Goal: Check status

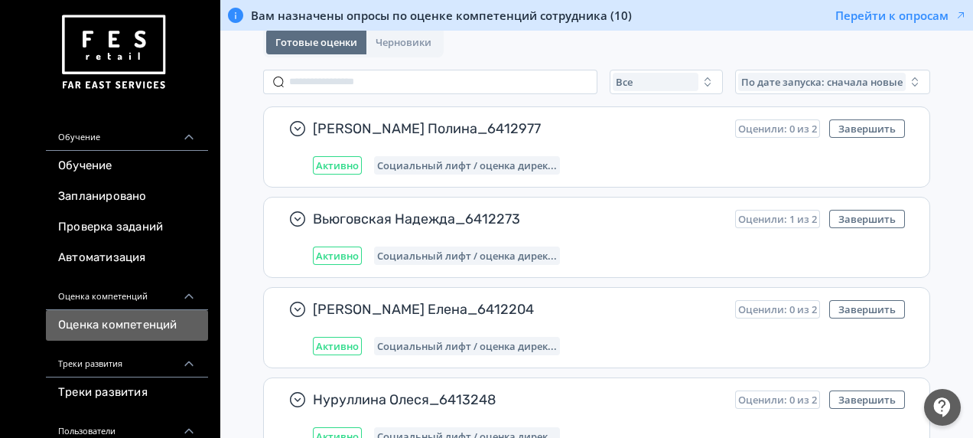
scroll to position [153, 0]
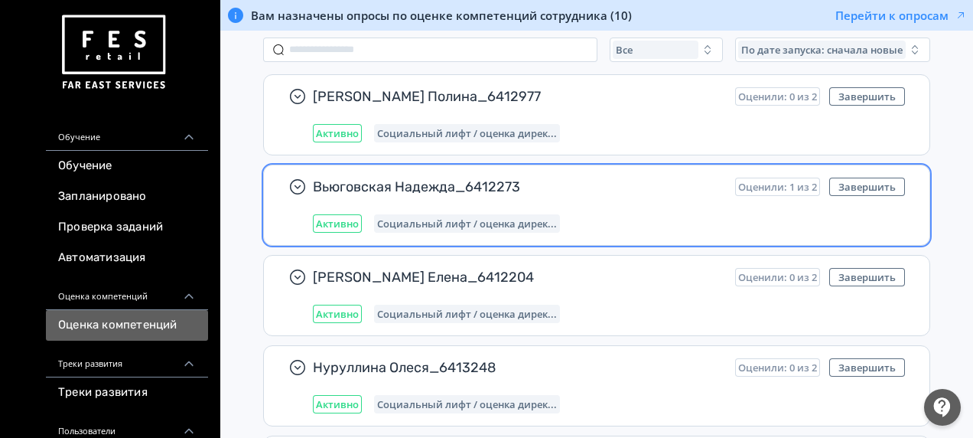
click at [396, 188] on span "Вьюговская Надежда_6412273" at bounding box center [518, 187] width 410 height 18
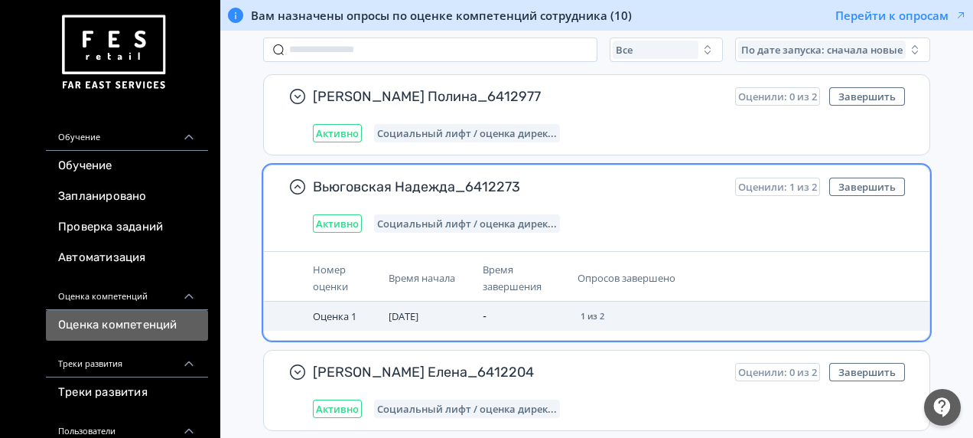
click at [401, 317] on span "[DATE]" at bounding box center [404, 316] width 30 height 14
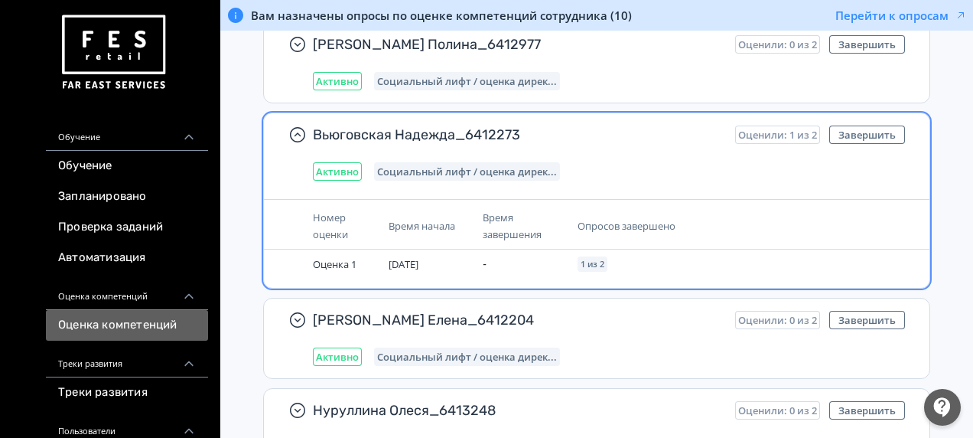
scroll to position [230, 0]
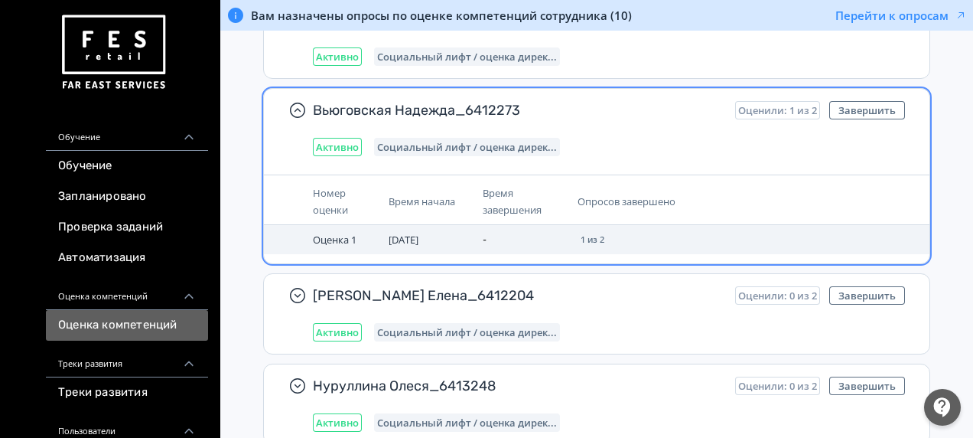
click at [401, 236] on span "[DATE]" at bounding box center [404, 240] width 30 height 14
click at [599, 237] on span "1 из 2" at bounding box center [593, 239] width 24 height 9
drag, startPoint x: 327, startPoint y: 225, endPoint x: 327, endPoint y: 238, distance: 13.0
click at [327, 233] on td "Оценка 1" at bounding box center [345, 239] width 76 height 29
click at [327, 238] on span "Оценка 1" at bounding box center [335, 240] width 44 height 14
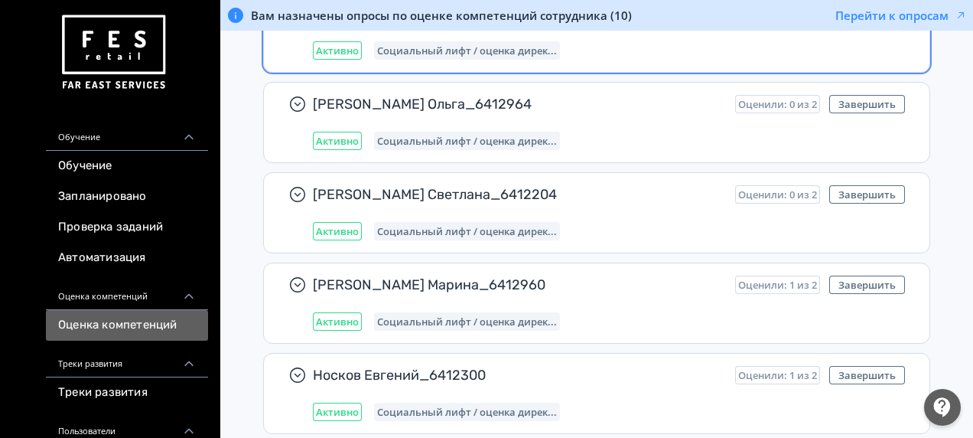
scroll to position [612, 0]
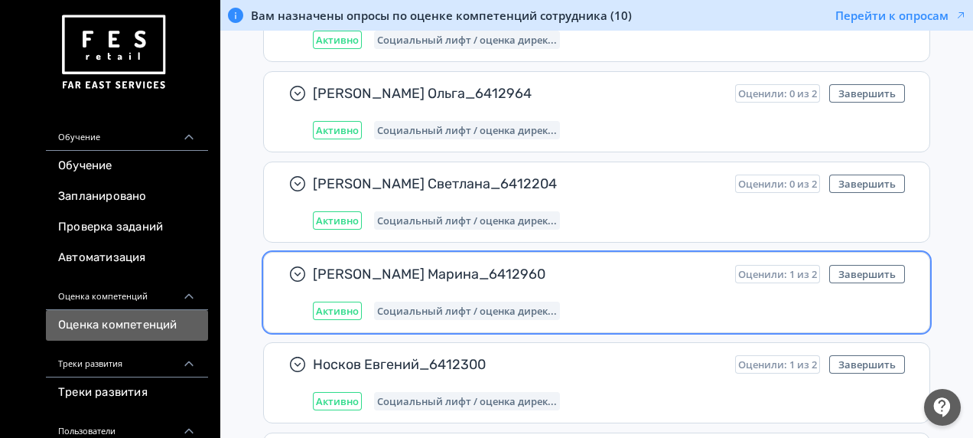
click at [381, 305] on span "Социальный лифт / оценка дирек..." at bounding box center [467, 311] width 180 height 12
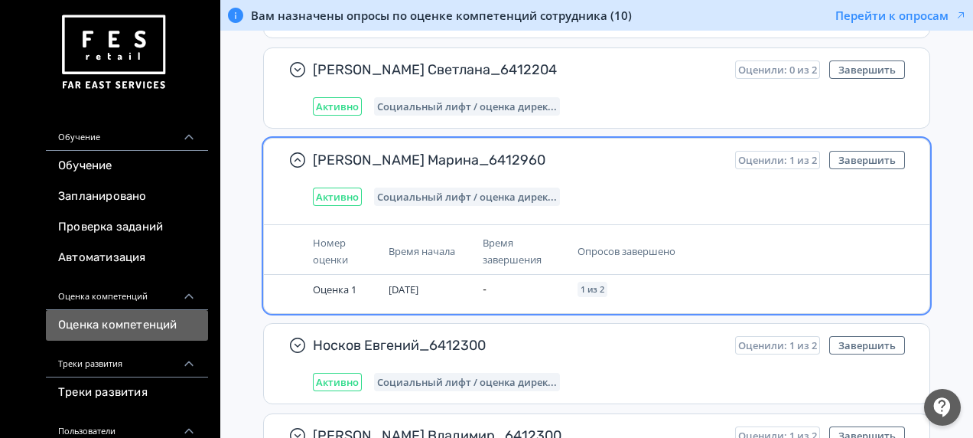
scroll to position [765, 0]
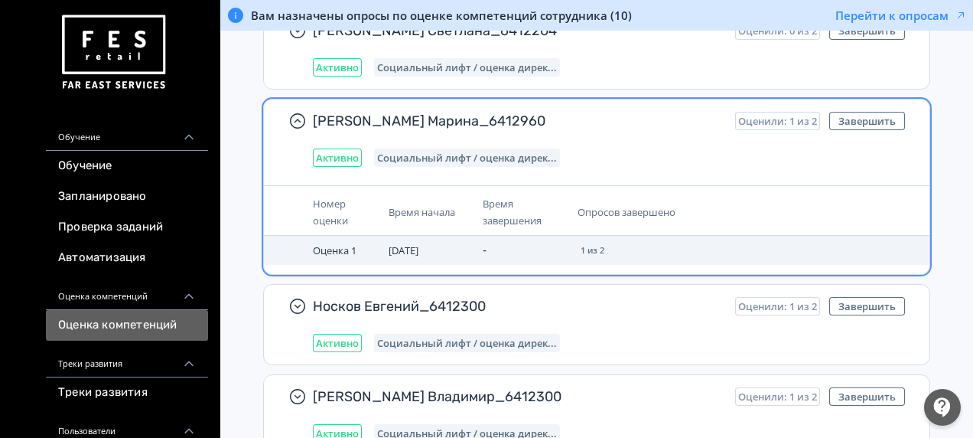
click at [334, 243] on span "Оценка 1" at bounding box center [335, 250] width 44 height 14
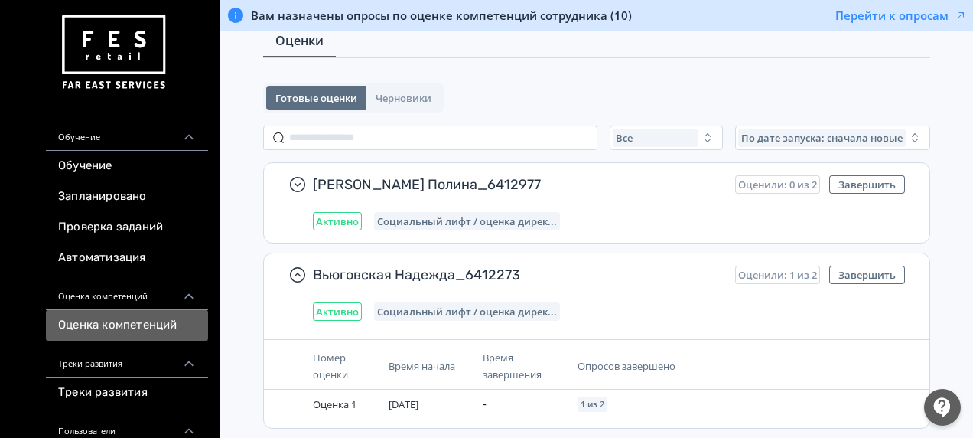
scroll to position [0, 0]
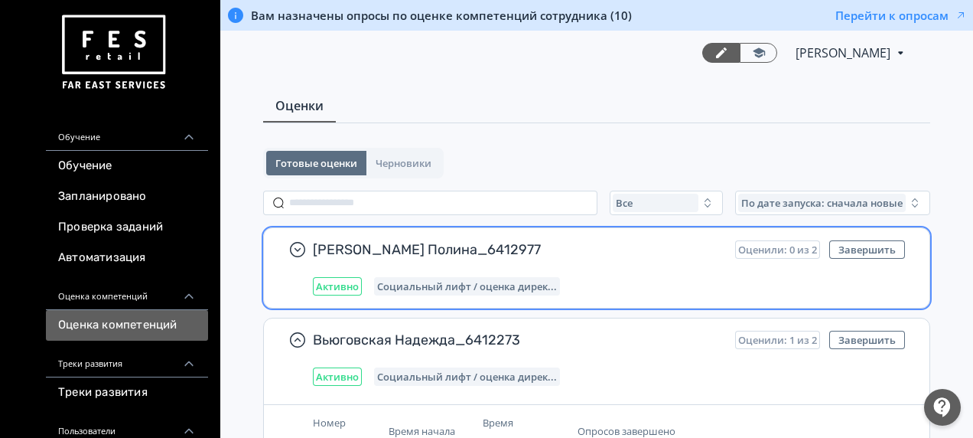
click at [322, 285] on span "Активно" at bounding box center [337, 286] width 43 height 12
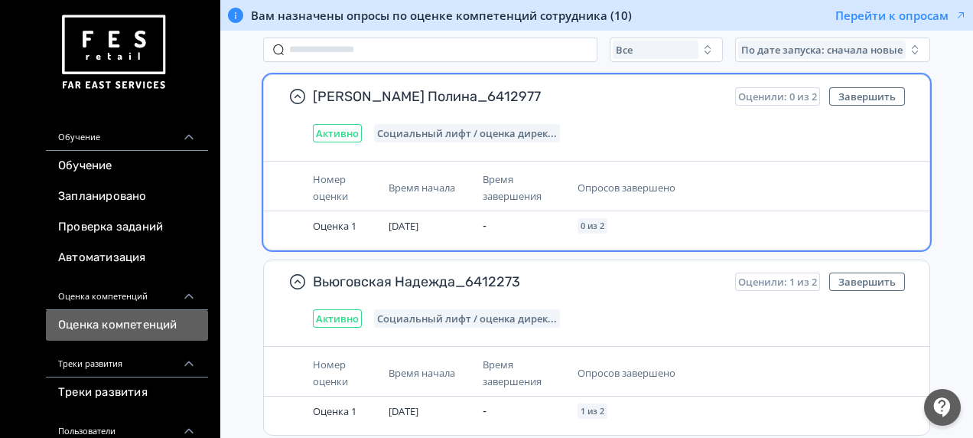
scroll to position [230, 0]
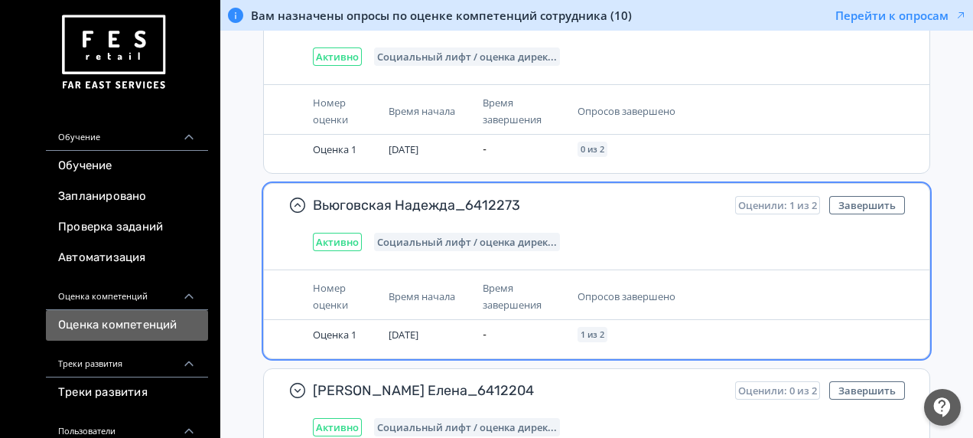
click at [343, 243] on span "Активно" at bounding box center [337, 242] width 43 height 12
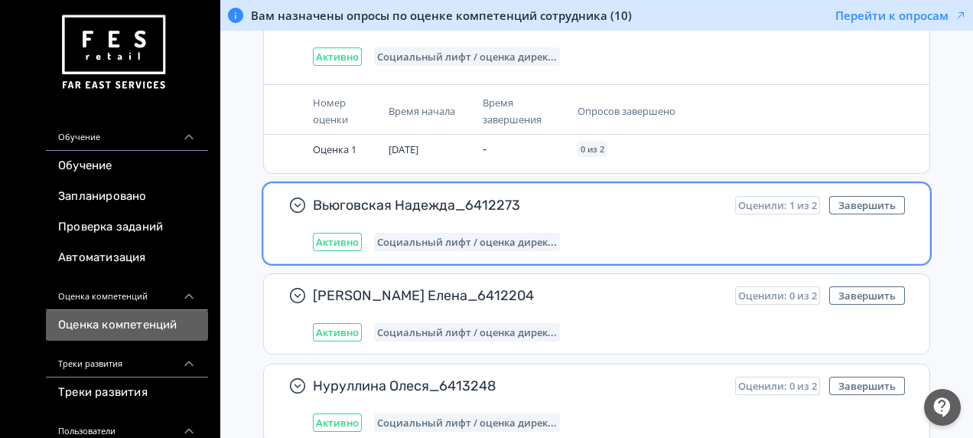
click at [343, 243] on span "Активно" at bounding box center [337, 242] width 43 height 12
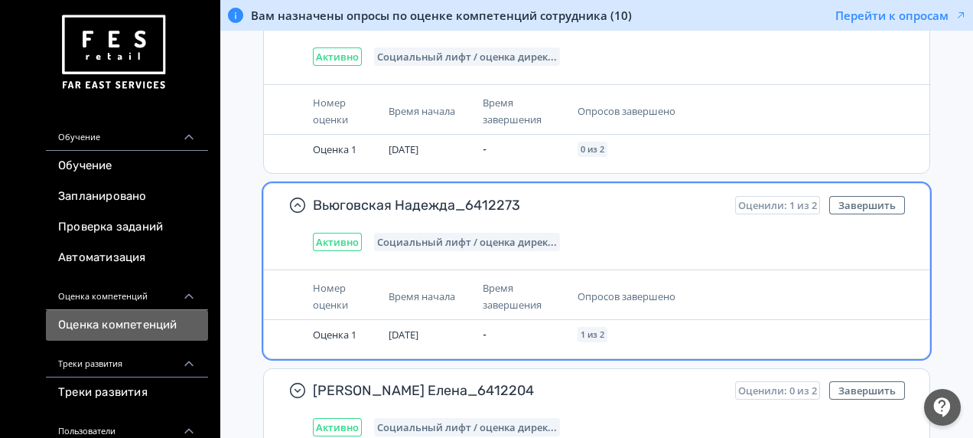
click at [331, 298] on span "Номер оценки" at bounding box center [330, 296] width 35 height 31
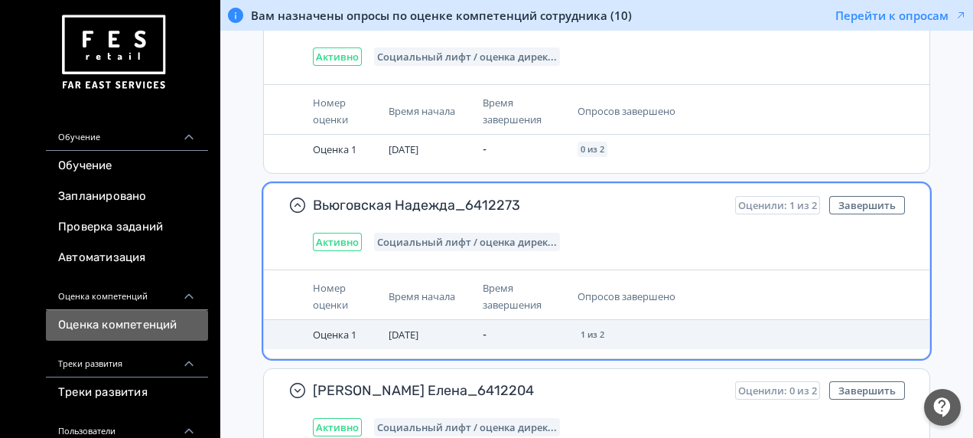
click at [419, 327] on span "[DATE]" at bounding box center [404, 334] width 30 height 14
click at [330, 331] on span "Оценка 1" at bounding box center [335, 334] width 44 height 14
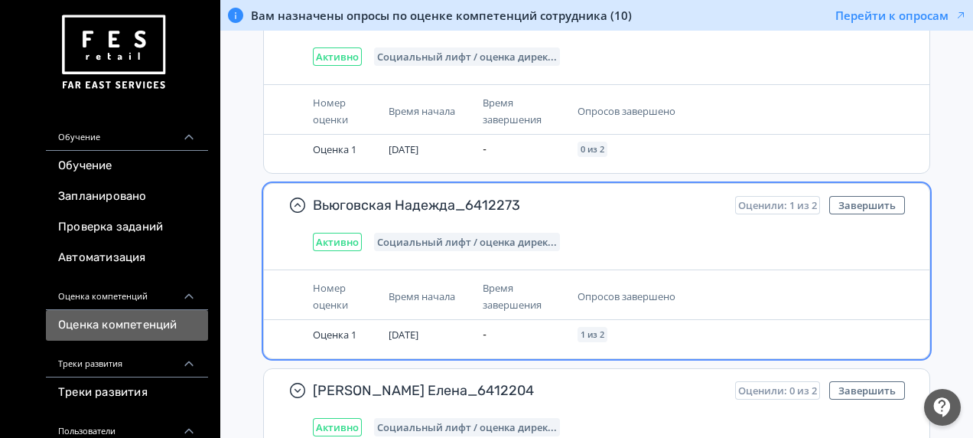
click at [759, 292] on div "Опросов завершено" at bounding box center [681, 296] width 207 height 17
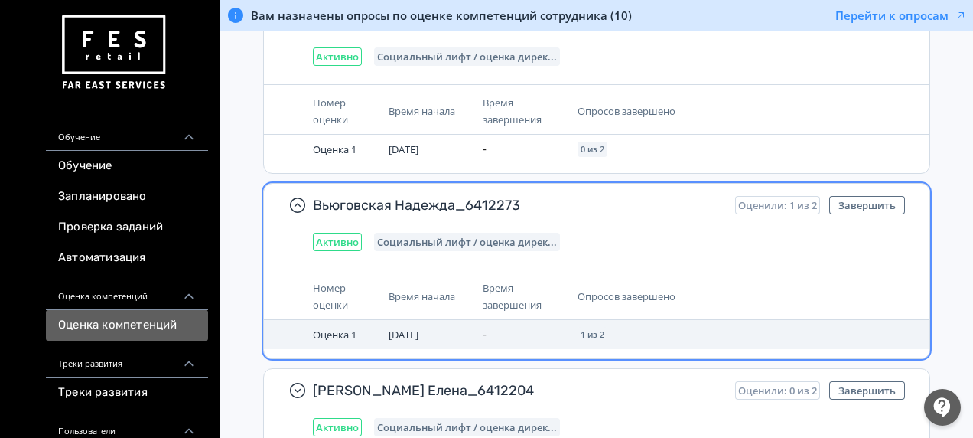
click at [591, 331] on span "1 из 2" at bounding box center [593, 334] width 24 height 9
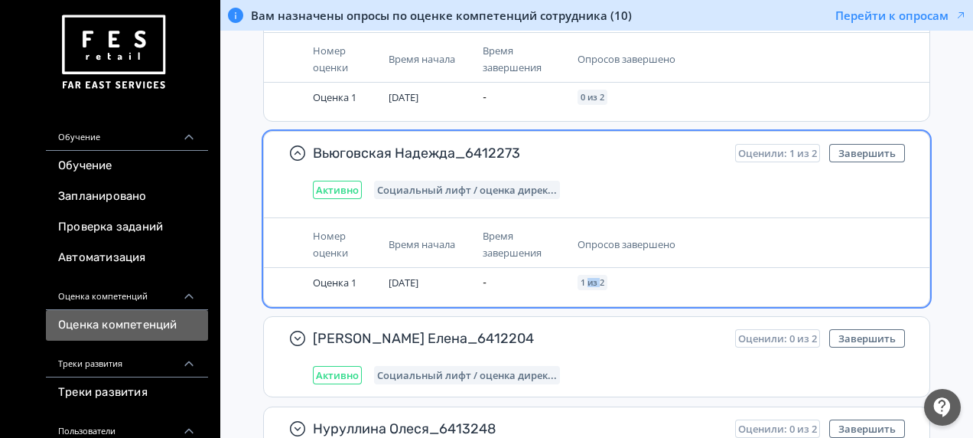
scroll to position [306, 0]
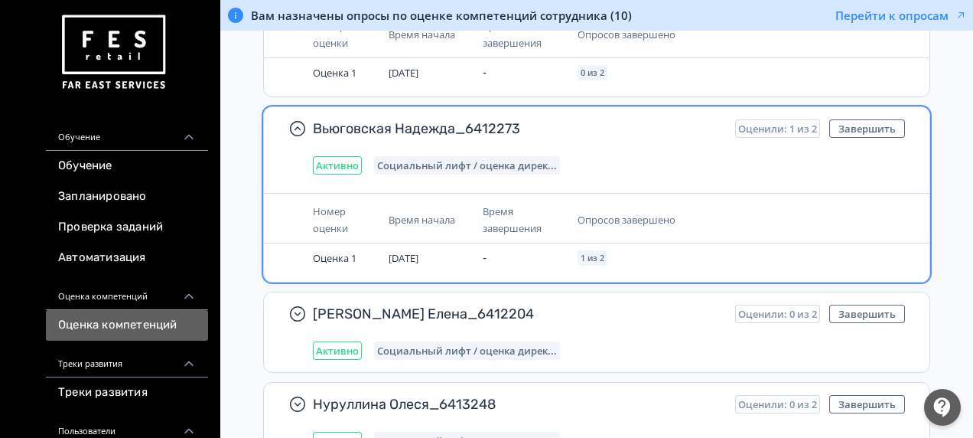
click at [454, 161] on span "Социальный лифт / оценка дирек..." at bounding box center [467, 165] width 180 height 12
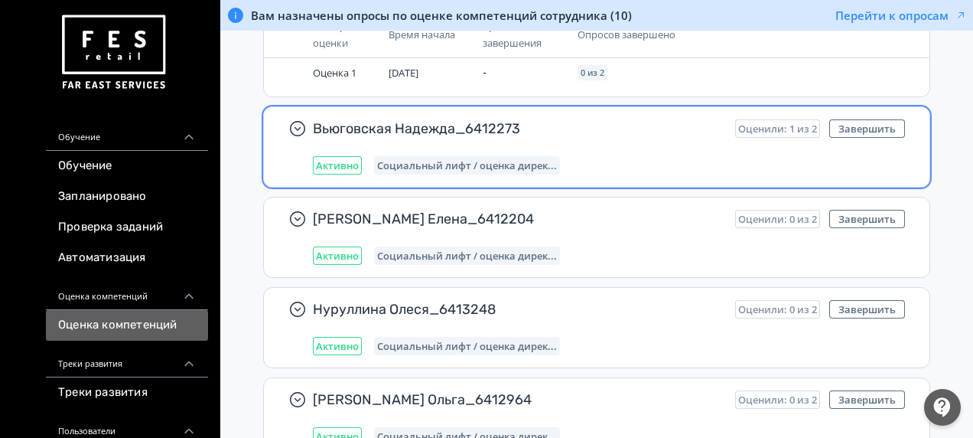
click at [454, 161] on span "Социальный лифт / оценка дирек..." at bounding box center [467, 165] width 180 height 12
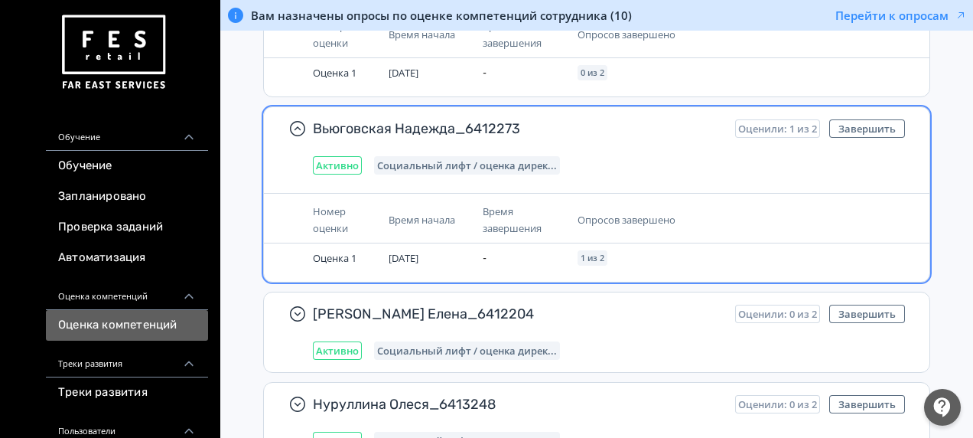
click at [341, 159] on span "Активно" at bounding box center [337, 165] width 43 height 12
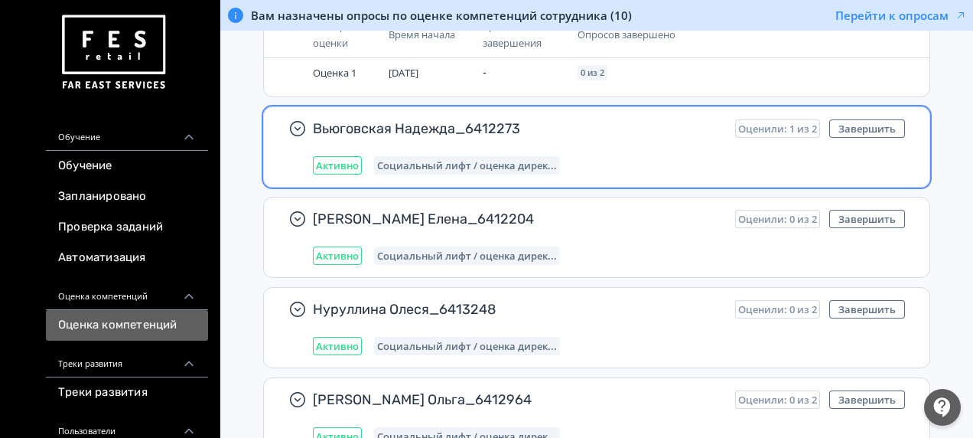
click at [341, 159] on span "Активно" at bounding box center [337, 165] width 43 height 12
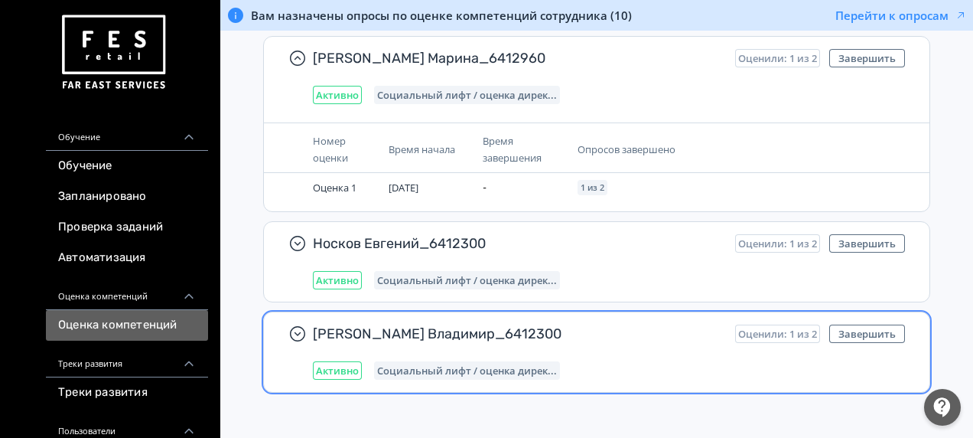
scroll to position [924, 0]
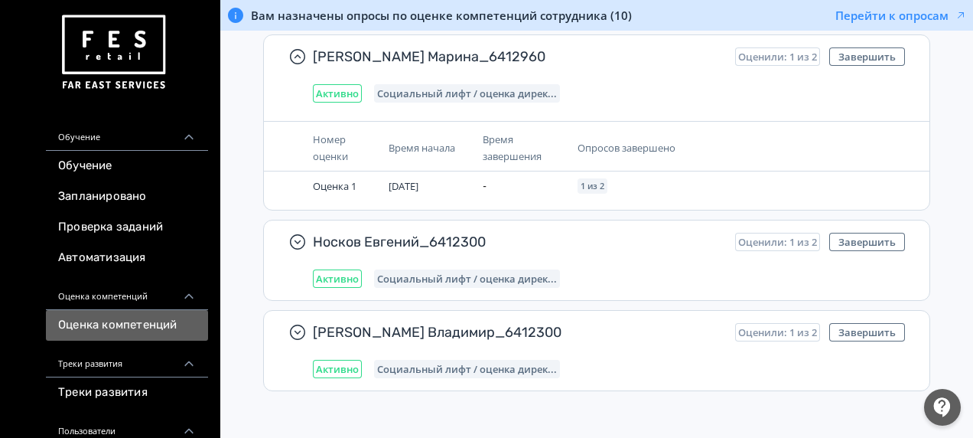
click at [110, 327] on link "Оценка компетенций" at bounding box center [127, 325] width 162 height 31
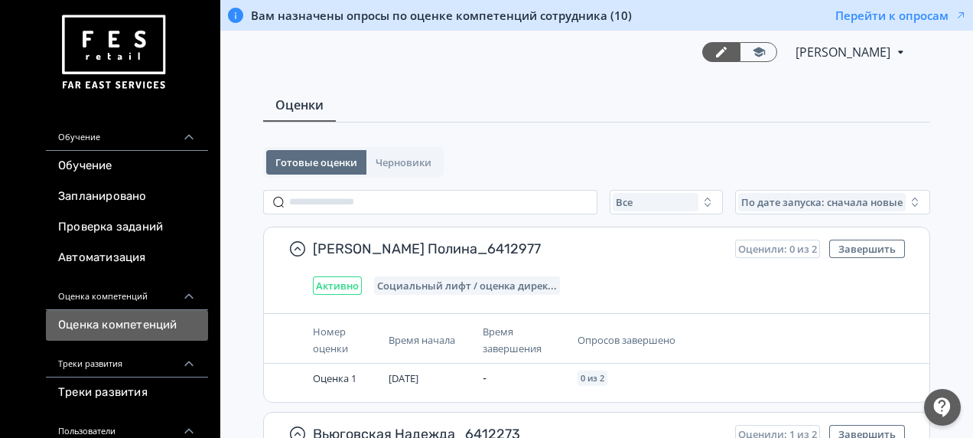
scroll to position [0, 0]
click at [877, 15] on button "Перейти к опросам" at bounding box center [901, 15] width 132 height 15
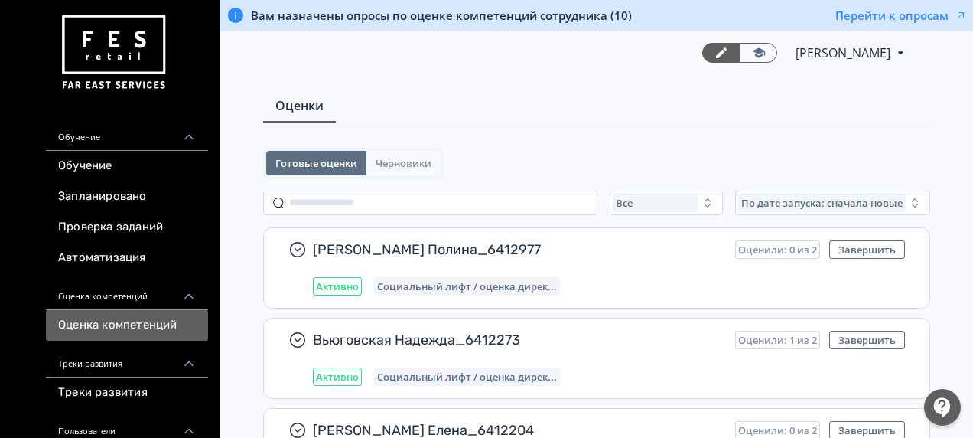
click at [410, 167] on span "Черновики" at bounding box center [404, 163] width 56 height 12
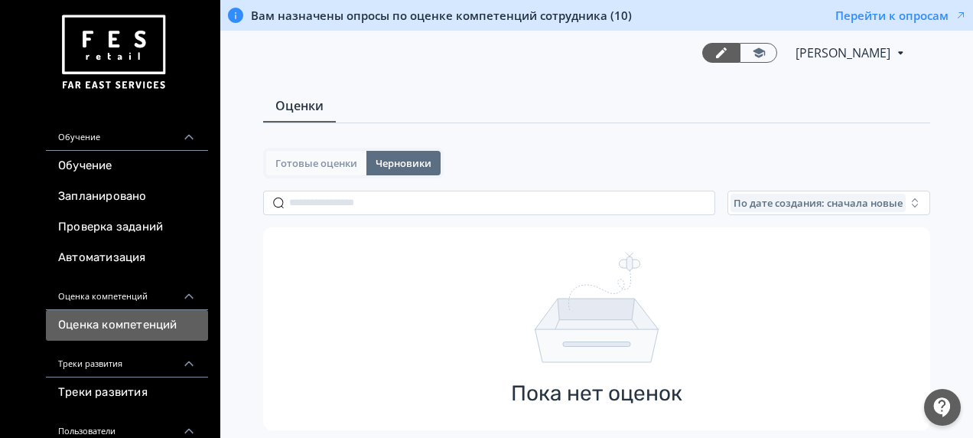
click at [331, 159] on span "Готовые оценки" at bounding box center [316, 163] width 82 height 12
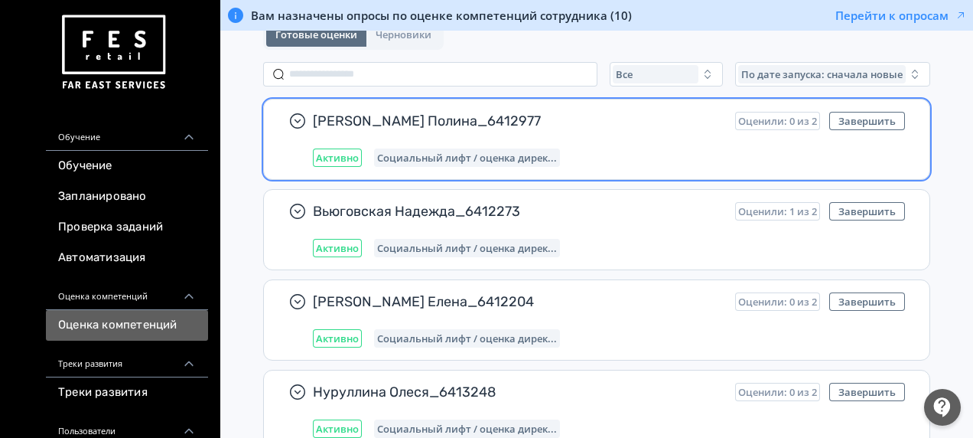
scroll to position [153, 0]
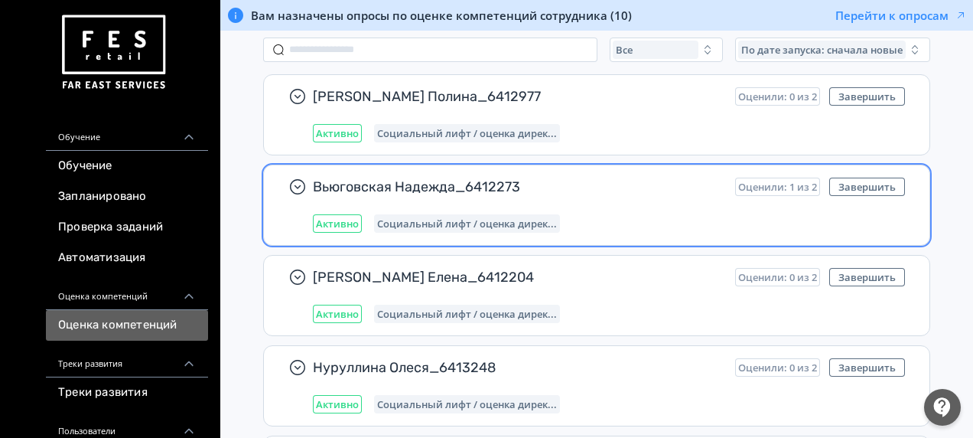
click at [786, 183] on span "Оценили: 1 из 2" at bounding box center [777, 187] width 79 height 12
click at [401, 222] on span "Социальный лифт / оценка дирек..." at bounding box center [467, 223] width 180 height 12
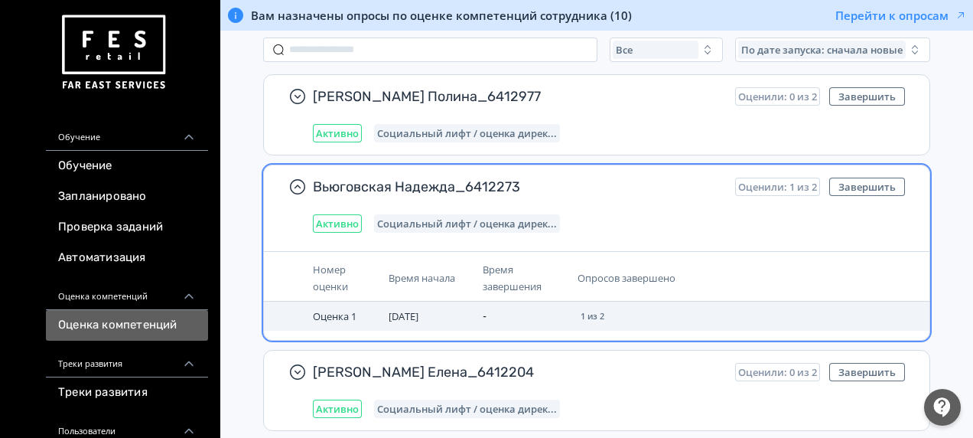
click at [592, 313] on span "1 из 2" at bounding box center [593, 315] width 24 height 9
click at [589, 327] on td "1 из 2" at bounding box center [682, 315] width 220 height 29
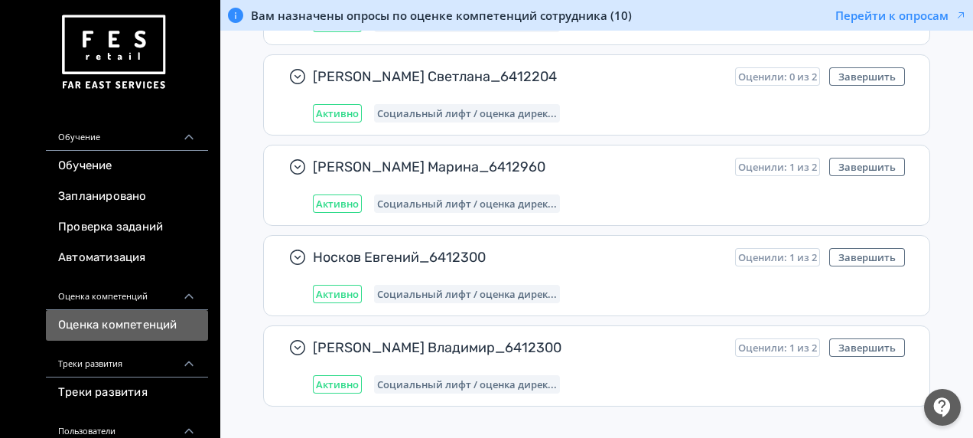
scroll to position [736, 0]
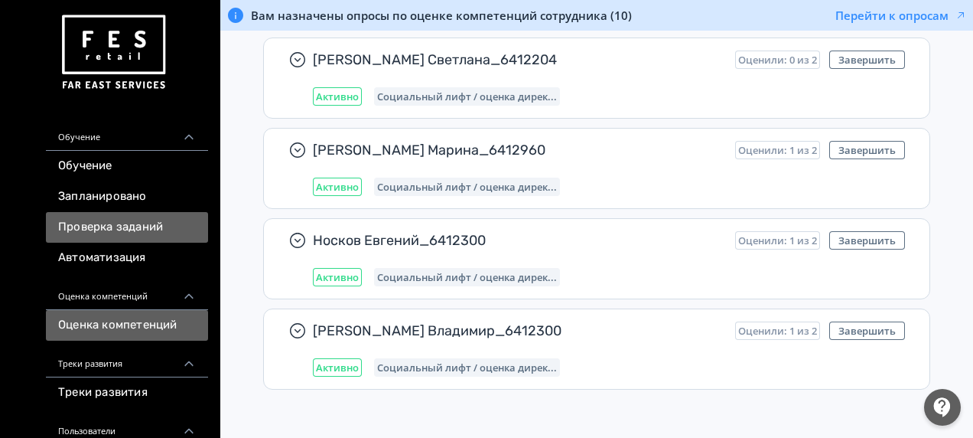
click at [158, 235] on link "Проверка заданий" at bounding box center [127, 227] width 162 height 31
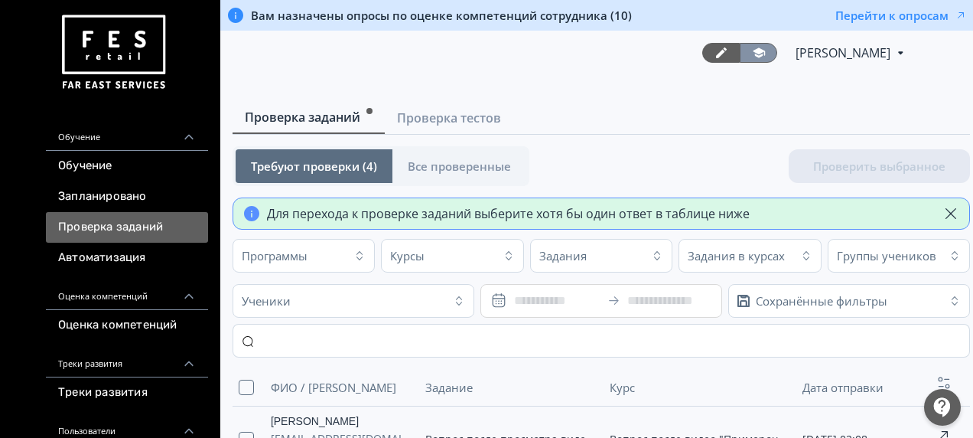
click at [777, 49] on link at bounding box center [758, 53] width 37 height 20
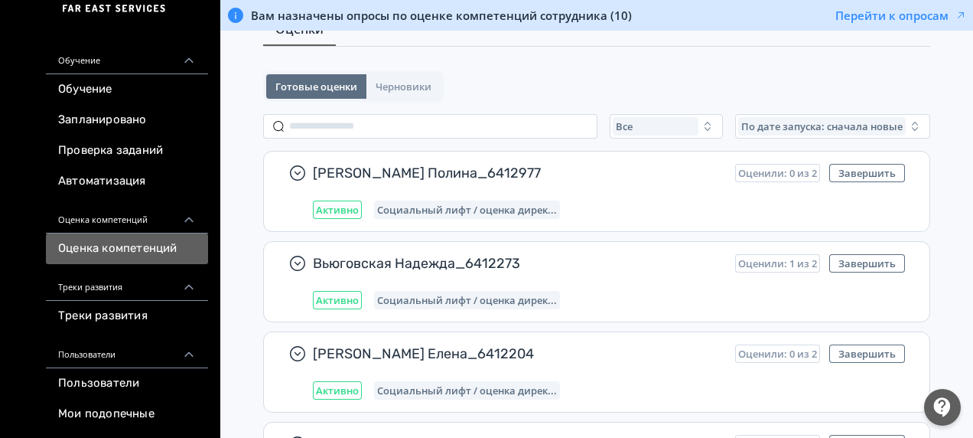
scroll to position [153, 0]
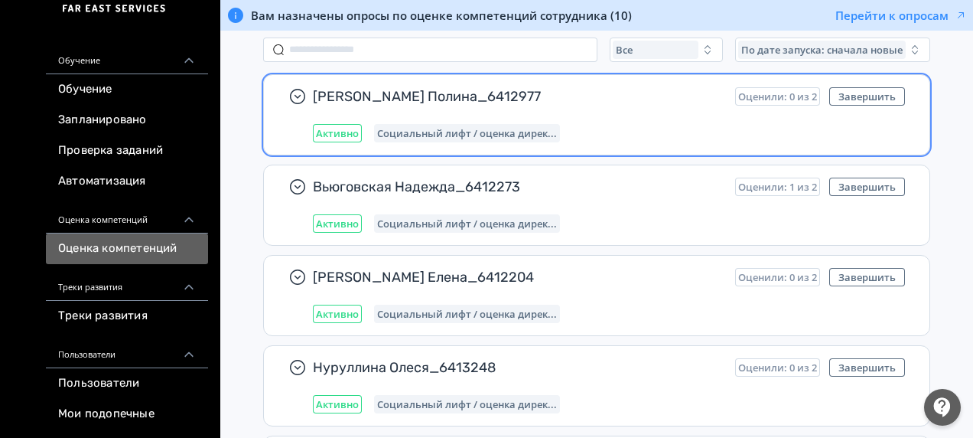
click at [372, 95] on span "[PERSON_NAME] Полина_6412977" at bounding box center [518, 96] width 410 height 18
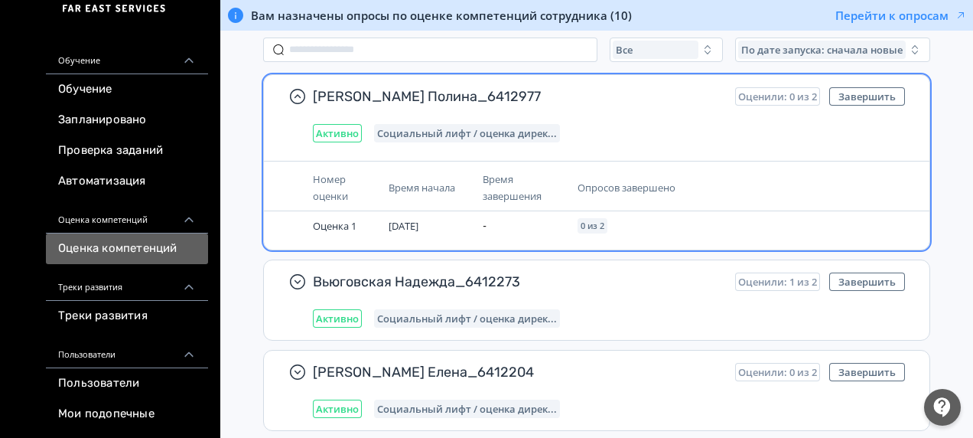
click at [373, 95] on span "[PERSON_NAME] Полина_6412977" at bounding box center [518, 96] width 410 height 18
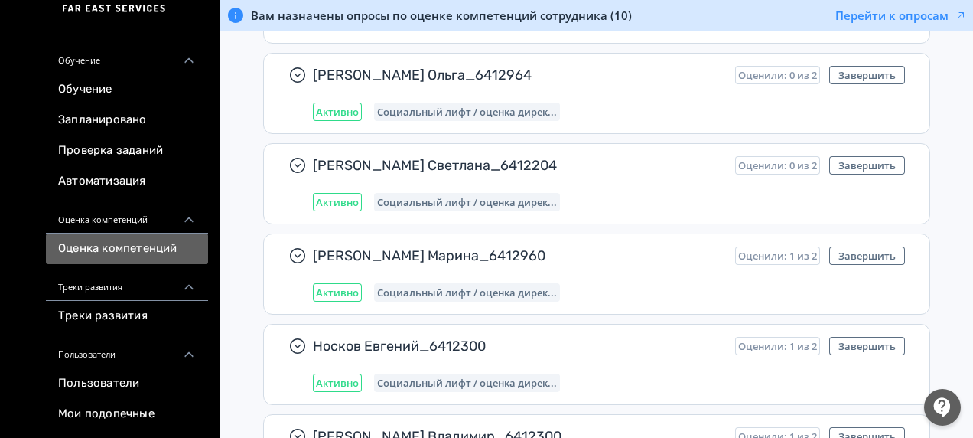
scroll to position [612, 0]
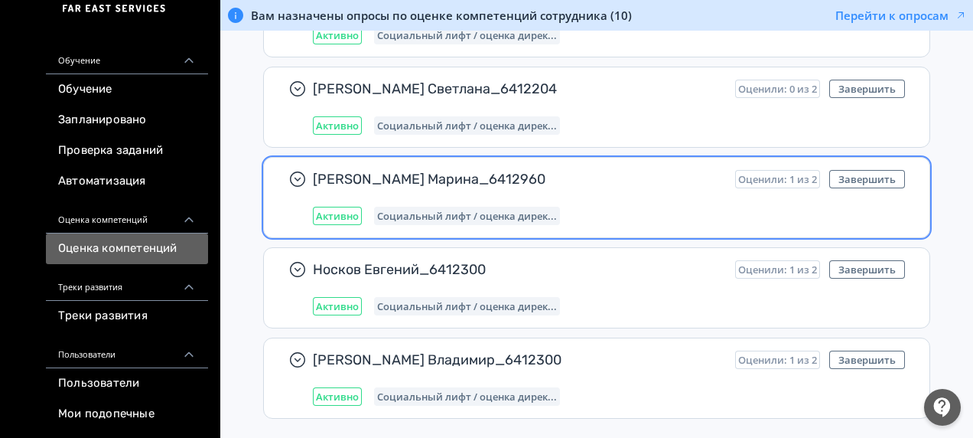
click at [751, 174] on span "Оценили: 1 из 2" at bounding box center [777, 179] width 79 height 12
click at [450, 214] on span "Социальный лифт / оценка дирек..." at bounding box center [467, 216] width 180 height 12
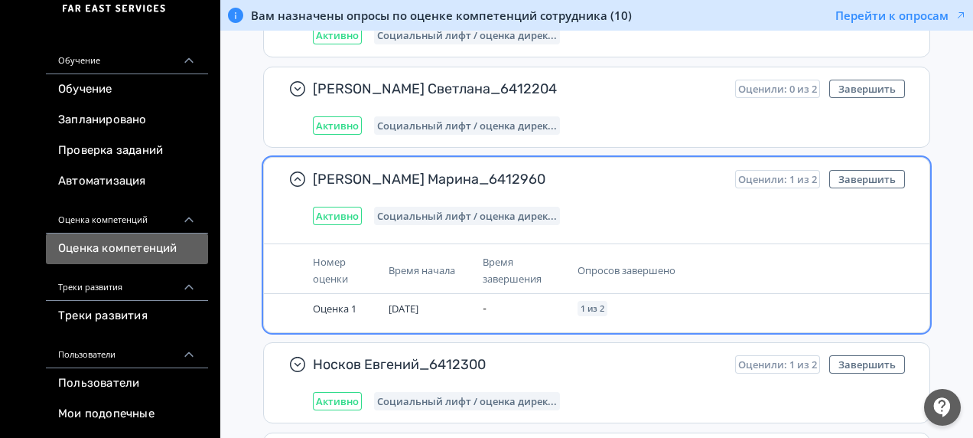
click at [779, 174] on span "Оценили: 1 из 2" at bounding box center [777, 179] width 79 height 12
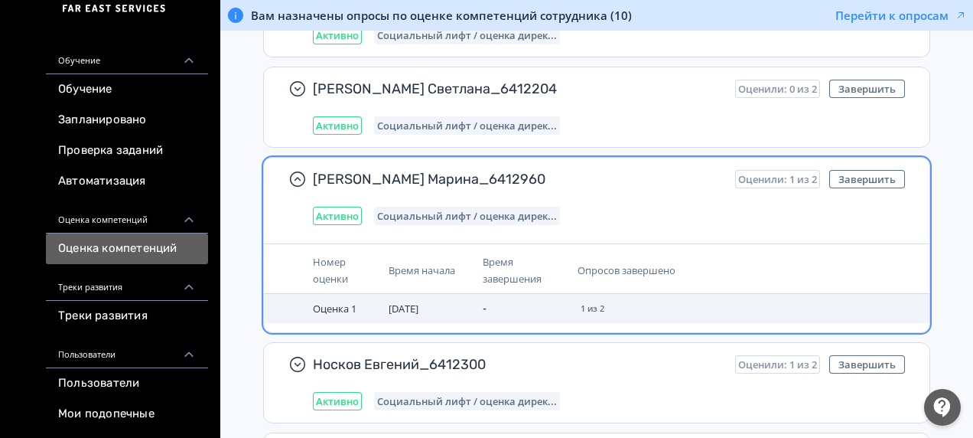
click at [344, 306] on span "Оценка 1" at bounding box center [335, 308] width 44 height 14
click at [341, 303] on span "Оценка 1" at bounding box center [335, 308] width 44 height 14
click at [320, 308] on span "Оценка 1" at bounding box center [335, 308] width 44 height 14
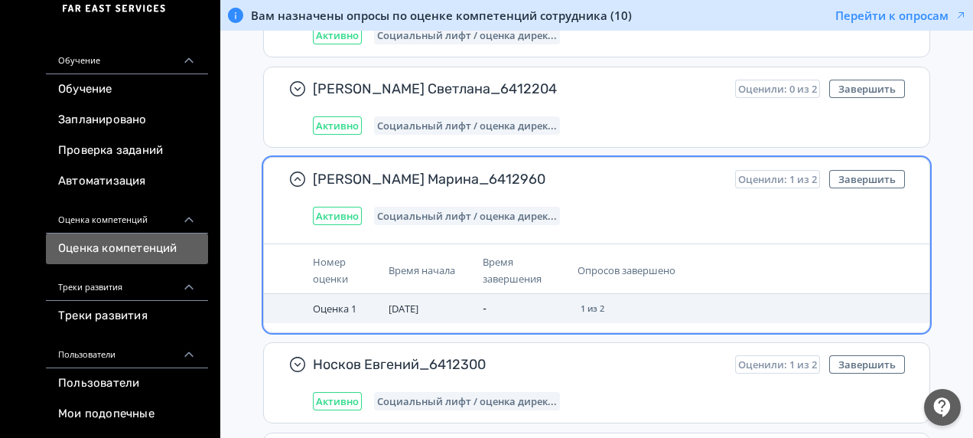
drag, startPoint x: 545, startPoint y: 303, endPoint x: 534, endPoint y: 303, distance: 10.7
click at [545, 303] on td "-" at bounding box center [524, 308] width 94 height 29
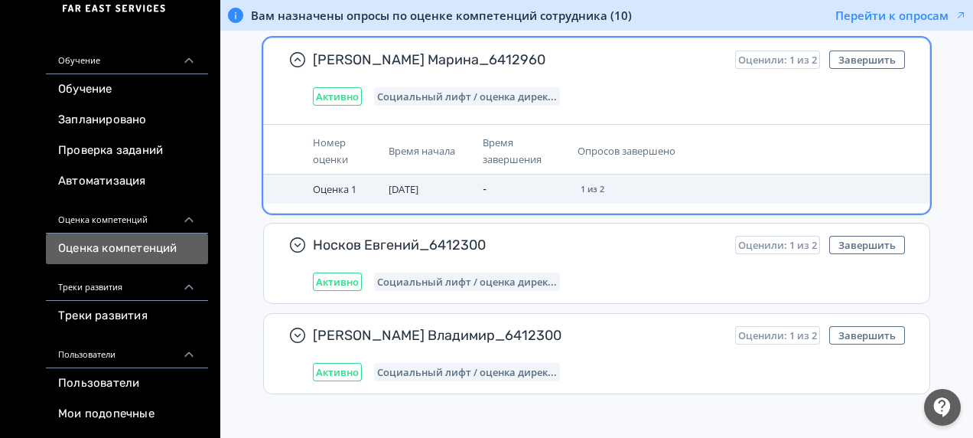
scroll to position [736, 0]
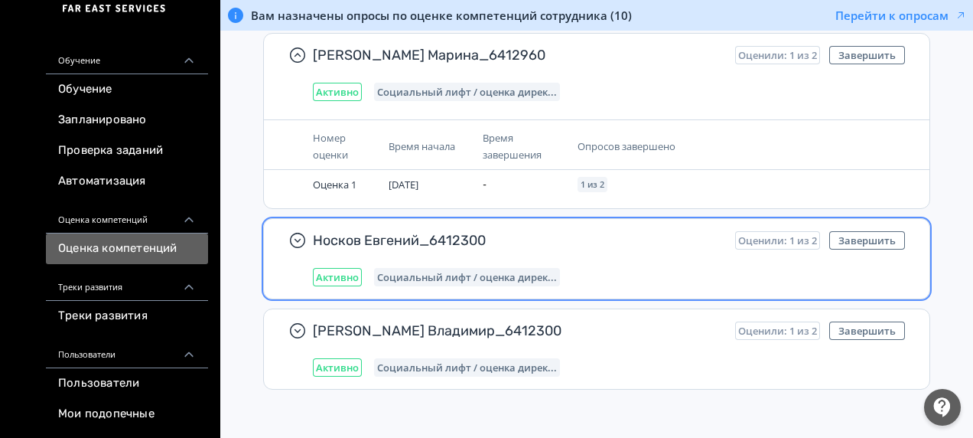
click at [355, 274] on span "Активно" at bounding box center [337, 277] width 43 height 12
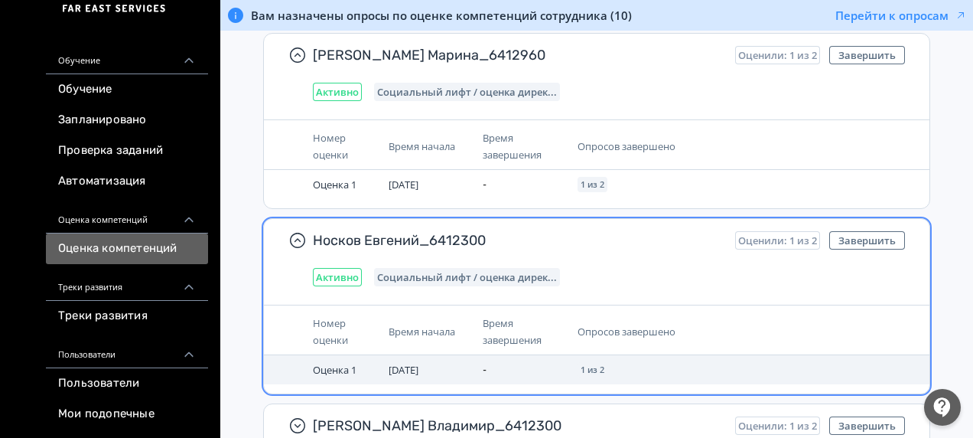
click at [340, 366] on span "Оценка 1" at bounding box center [335, 370] width 44 height 14
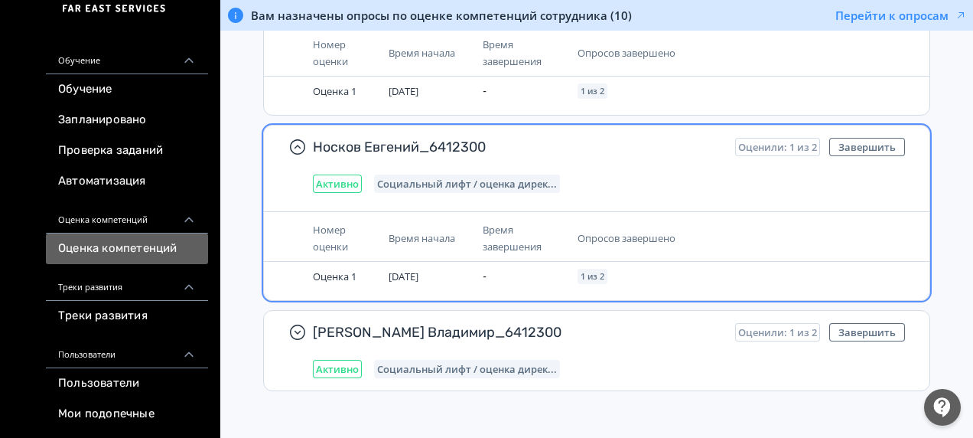
scroll to position [830, 0]
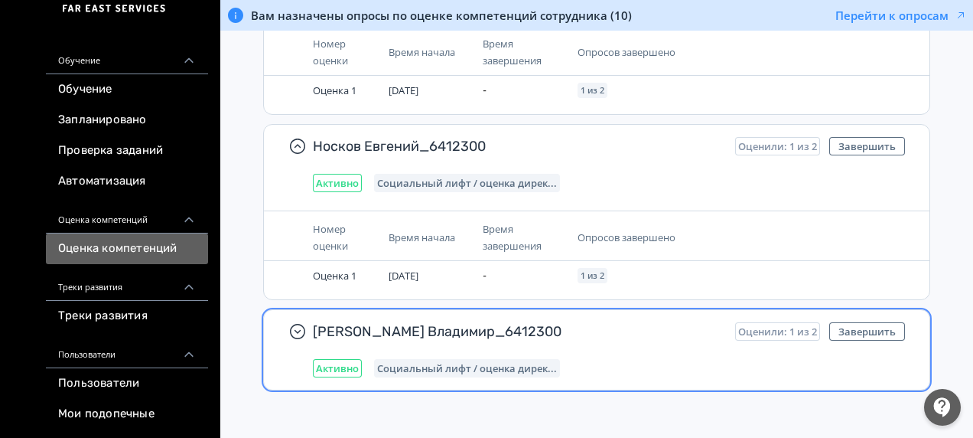
click at [336, 364] on span "Активно" at bounding box center [337, 368] width 43 height 12
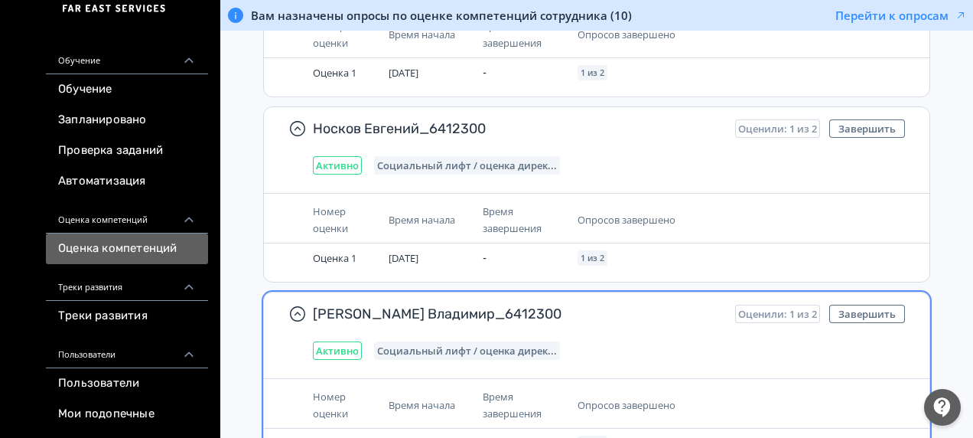
scroll to position [924, 0]
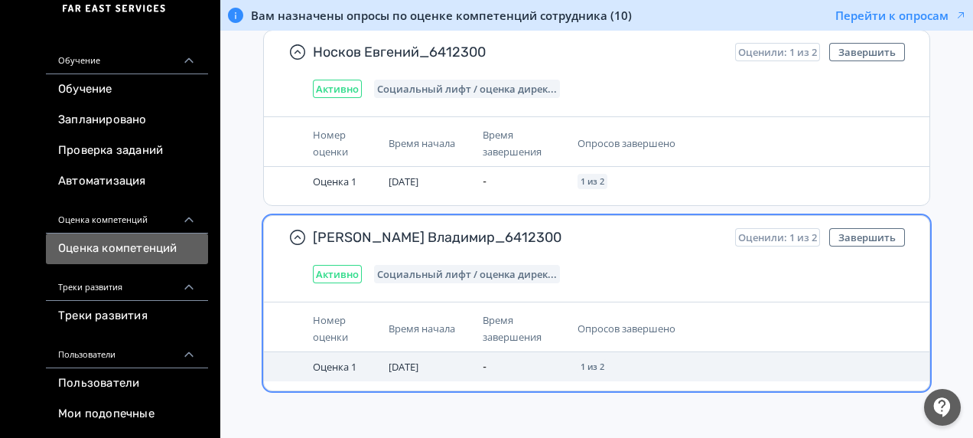
click at [329, 363] on span "Оценка 1" at bounding box center [335, 367] width 44 height 14
drag, startPoint x: 329, startPoint y: 363, endPoint x: 338, endPoint y: 361, distance: 9.3
click at [329, 363] on span "Оценка 1" at bounding box center [335, 367] width 44 height 14
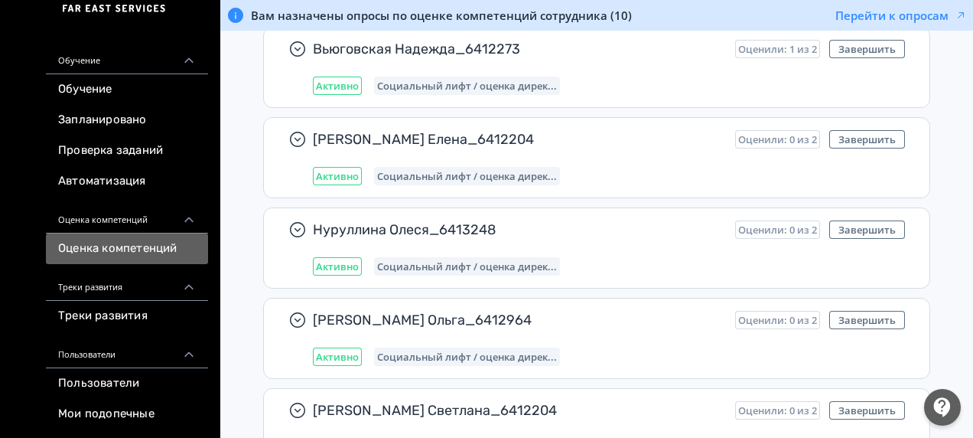
scroll to position [159, 0]
